Goal: Transaction & Acquisition: Purchase product/service

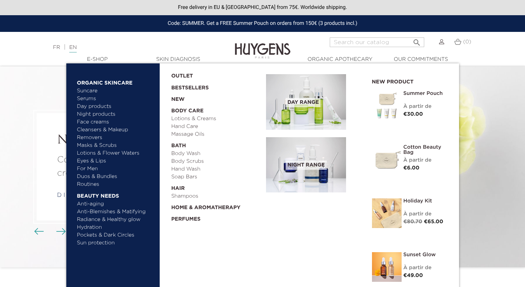
click at [86, 89] on link "Suncare" at bounding box center [115, 91] width 77 height 8
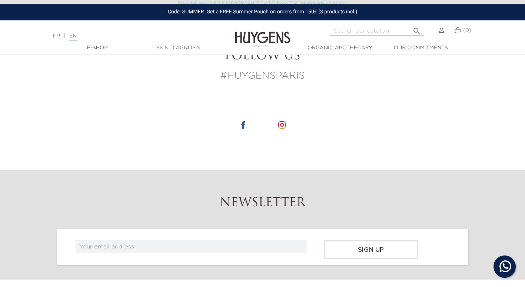
scroll to position [679, 0]
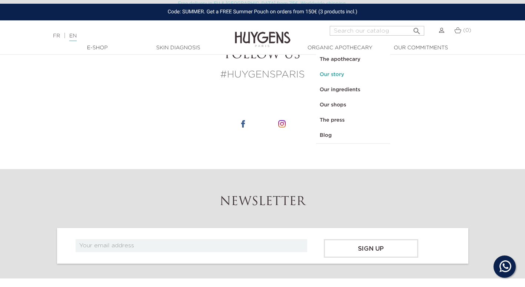
click at [331, 76] on link "Our story" at bounding box center [353, 74] width 74 height 15
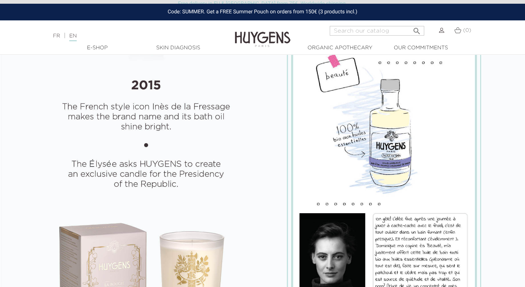
scroll to position [624, 0]
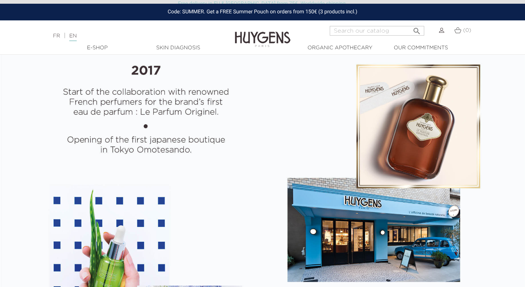
select select "FR"
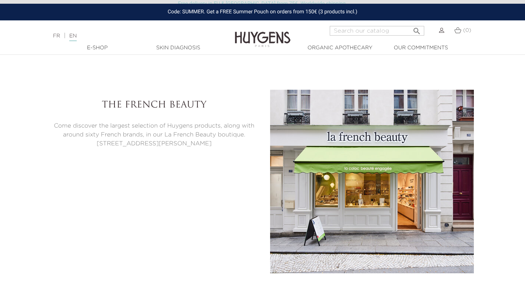
scroll to position [267, 0]
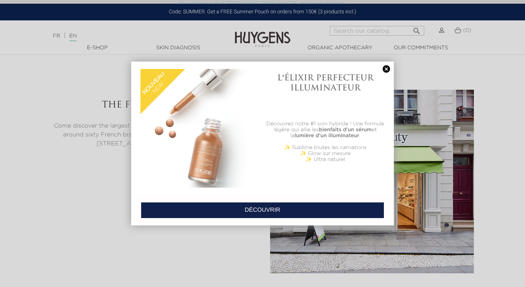
click at [384, 69] on link at bounding box center [386, 69] width 10 height 8
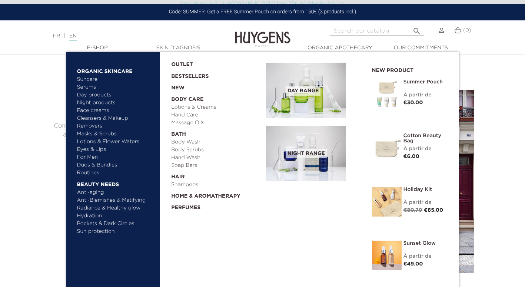
click at [88, 148] on link "Eyes & Lips" at bounding box center [115, 150] width 77 height 8
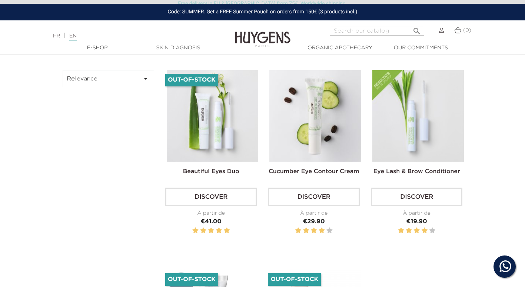
scroll to position [216, 0]
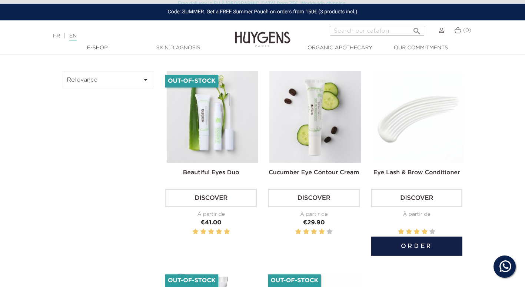
click at [415, 106] on img at bounding box center [417, 116] width 91 height 91
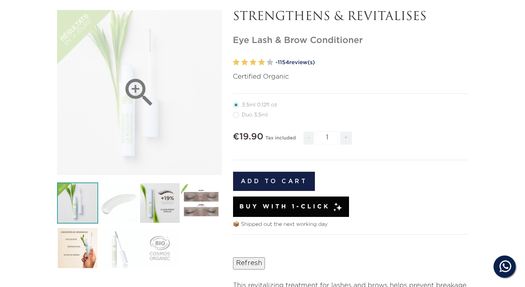
scroll to position [153, 0]
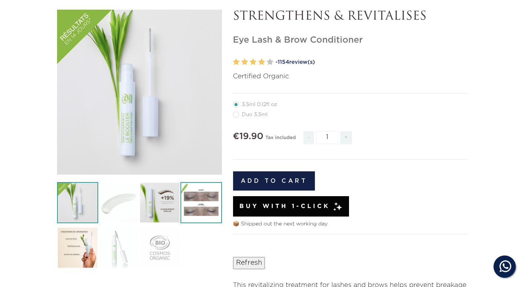
click at [204, 203] on img at bounding box center [200, 202] width 41 height 41
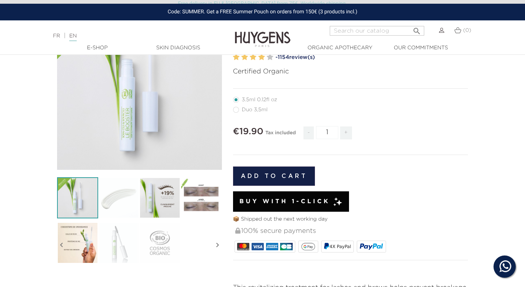
scroll to position [91, 0]
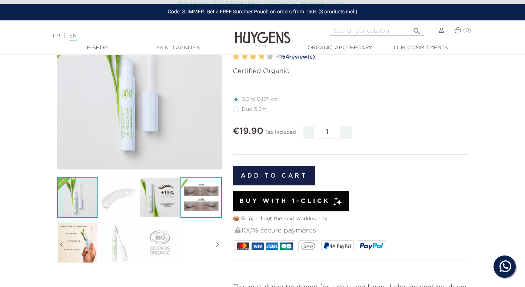
click at [196, 194] on img at bounding box center [200, 197] width 41 height 41
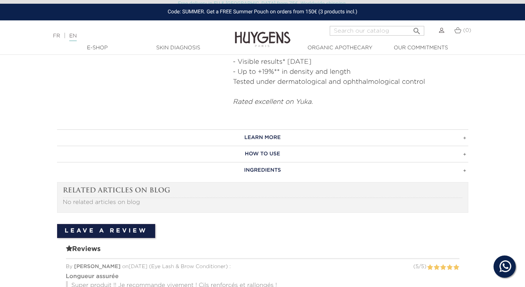
scroll to position [398, 0]
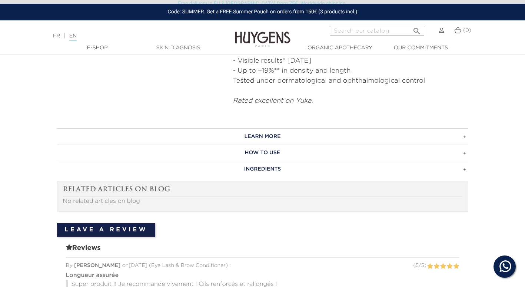
click at [269, 155] on h3 "HOW TO USE" at bounding box center [262, 152] width 411 height 16
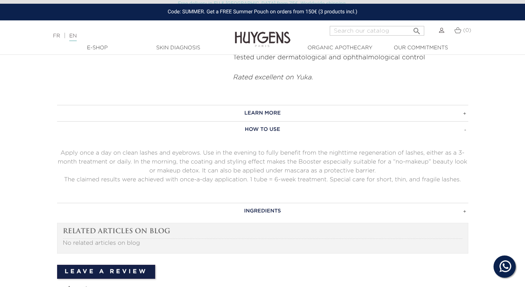
scroll to position [421, 0]
